Goal: Register for event/course

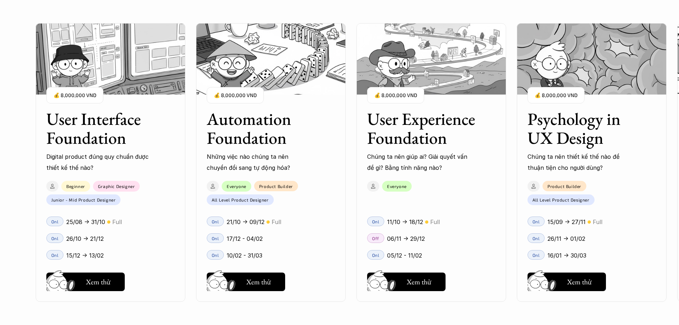
scroll to position [677, 0]
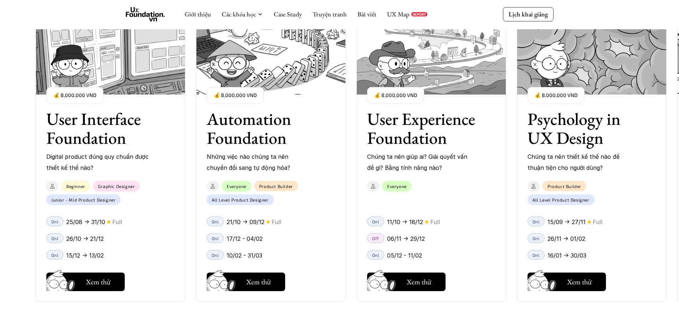
click at [153, 188] on div "Beginner Graphic Designer Junior - Mid Product Designer" at bounding box center [107, 191] width 142 height 28
click at [106, 282] on h5 "Xem thử" at bounding box center [98, 283] width 25 height 10
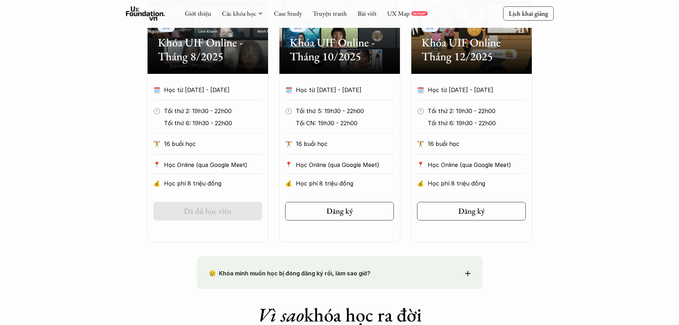
scroll to position [392, 0]
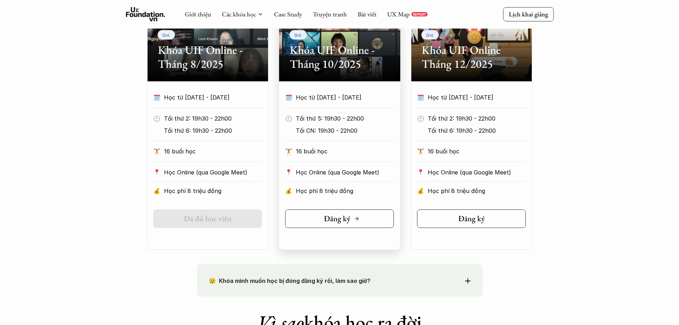
click at [315, 223] on link "Đăng ký" at bounding box center [339, 218] width 109 height 19
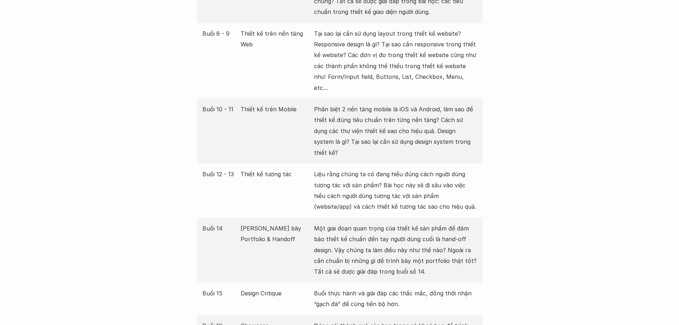
scroll to position [1212, 0]
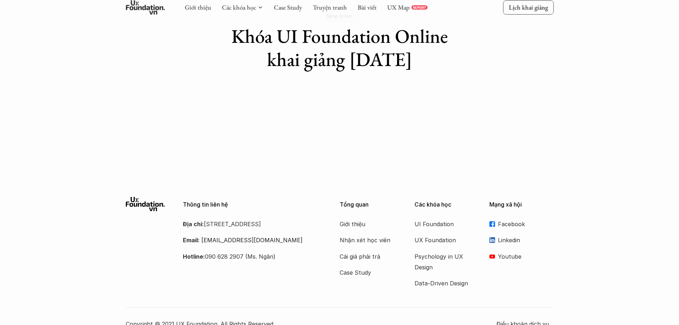
scroll to position [58, 0]
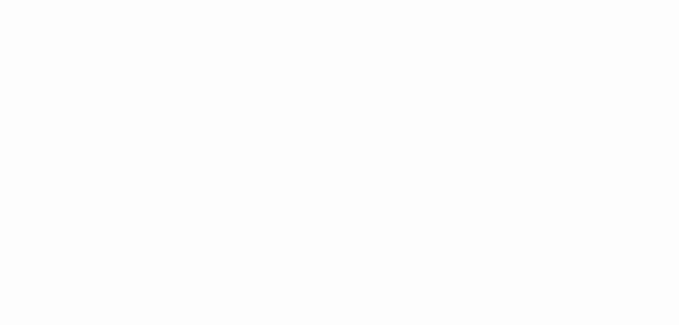
scroll to position [985, 0]
